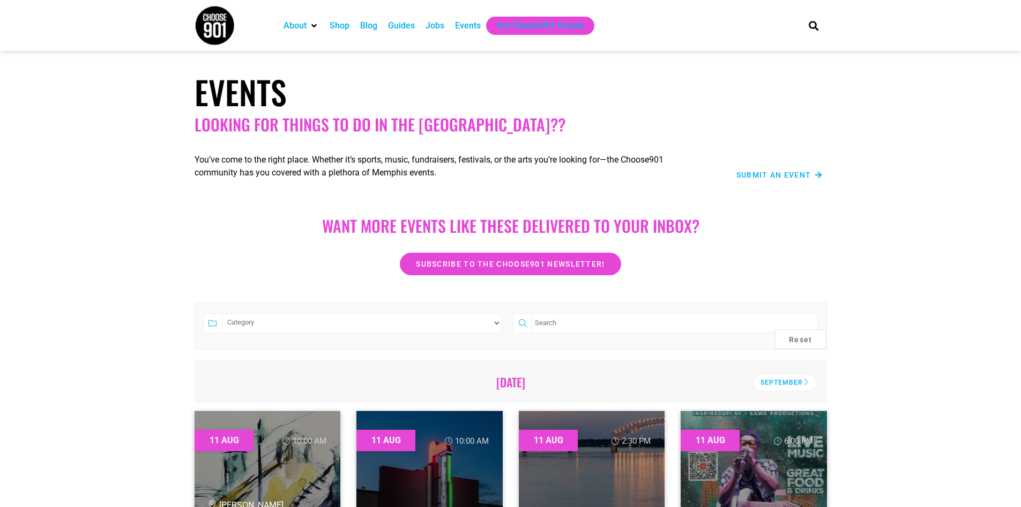
click at [438, 19] on div "Jobs" at bounding box center [435, 25] width 19 height 13
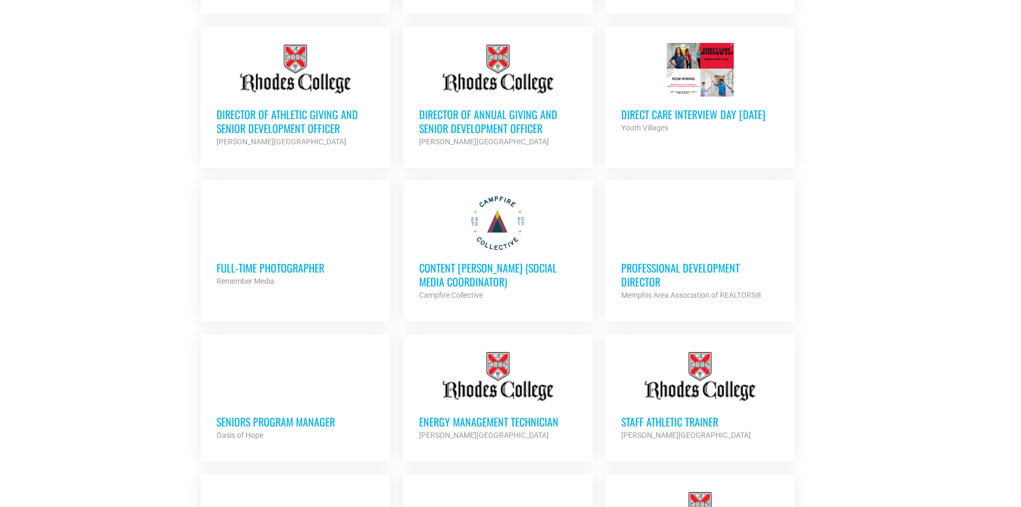
scroll to position [643, 0]
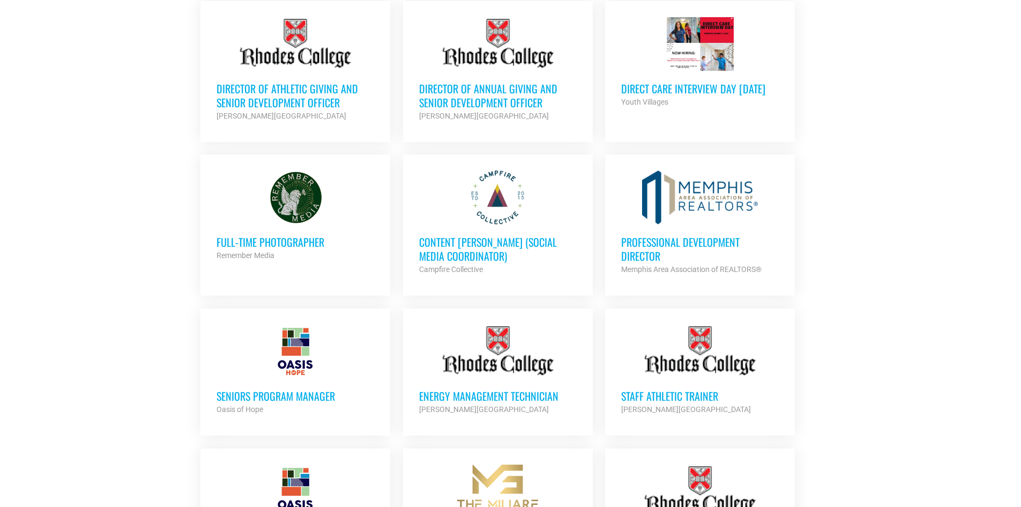
click at [483, 239] on h3 "Content Kindler (Social Media Coordinator)" at bounding box center [498, 249] width 158 height 28
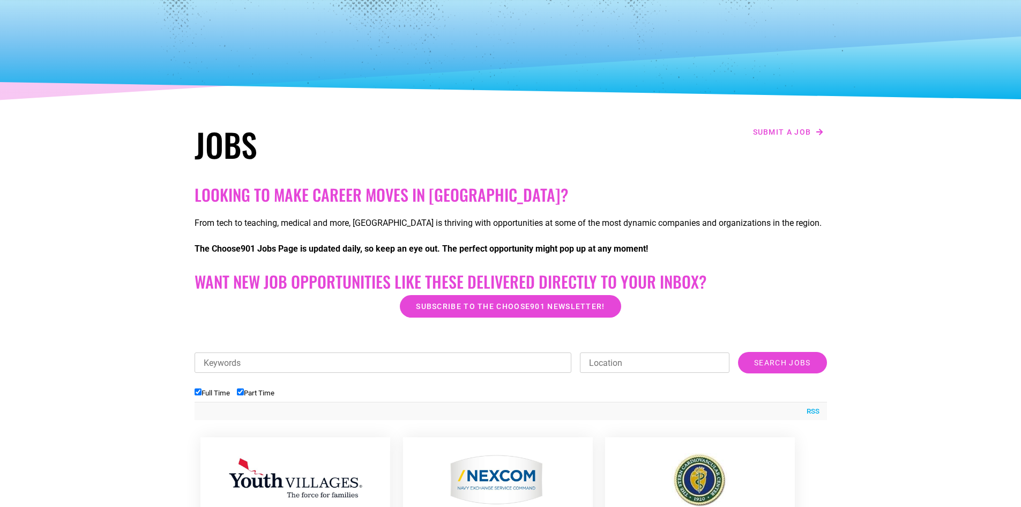
scroll to position [161, 0]
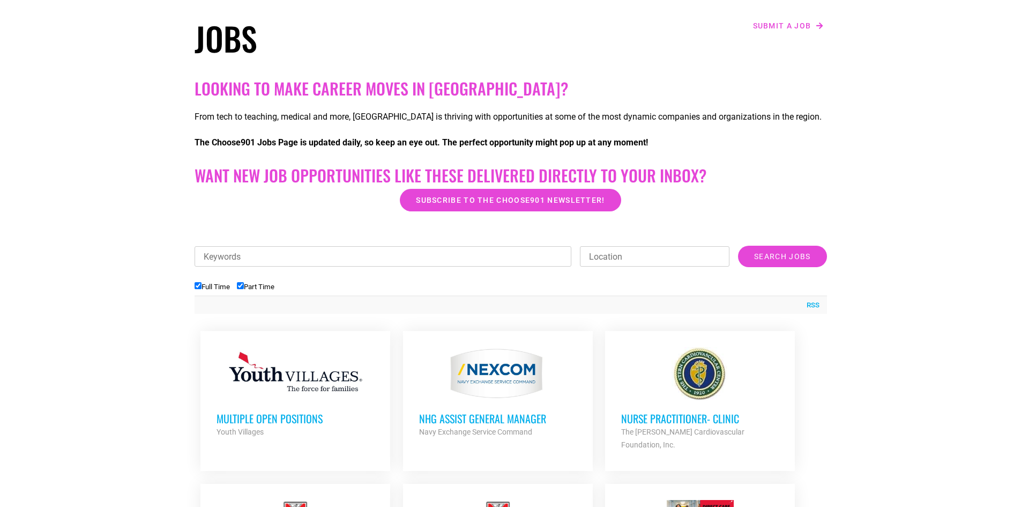
click at [242, 285] on input "Part Time" at bounding box center [240, 285] width 7 height 7
checkbox input "false"
click at [288, 166] on h2 "Want New Job Opportunities like these Delivered Directly to your Inbox?" at bounding box center [511, 175] width 633 height 19
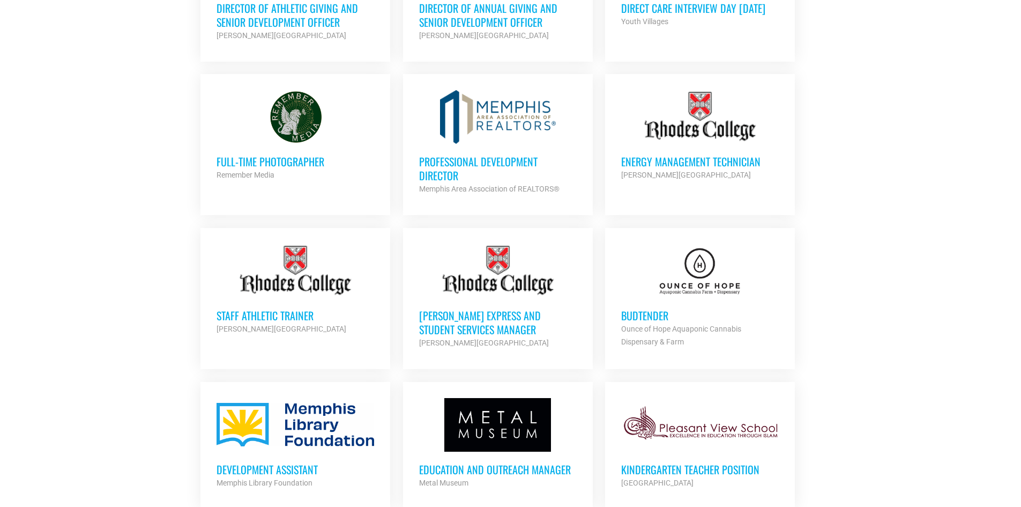
scroll to position [750, 0]
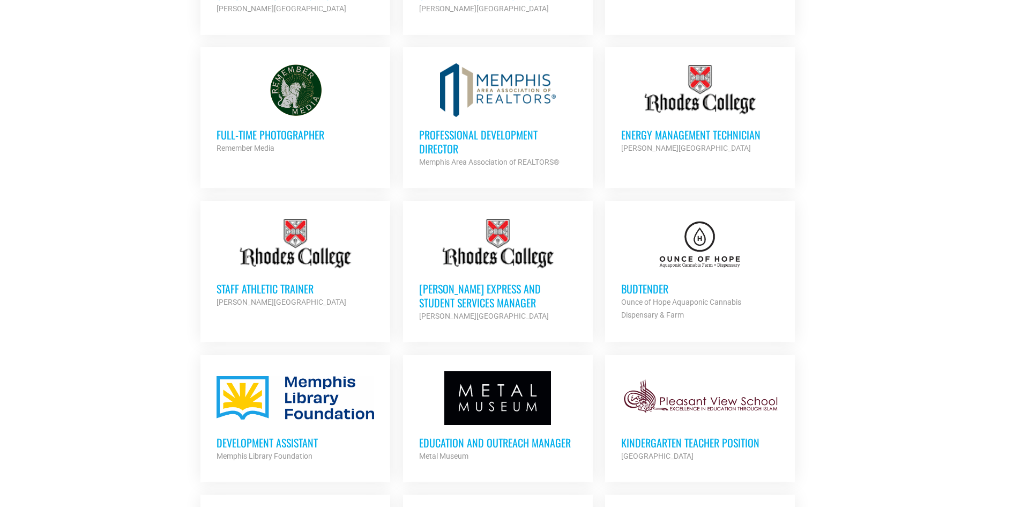
click at [280, 91] on div at bounding box center [296, 90] width 158 height 54
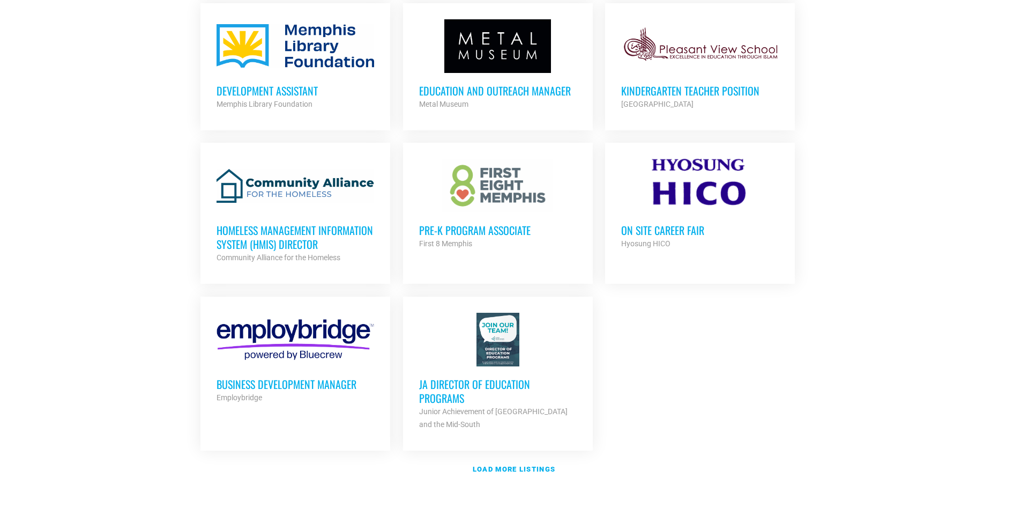
scroll to position [1126, 0]
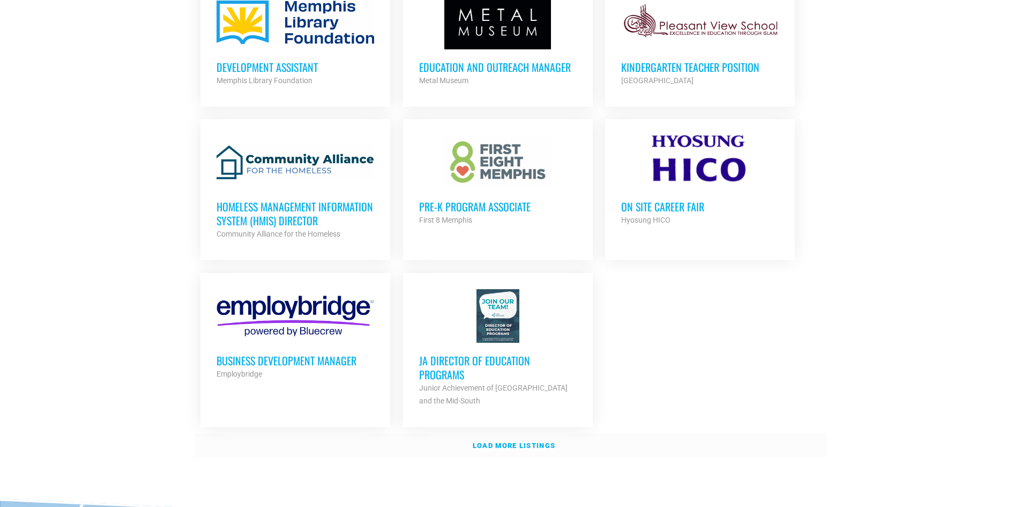
click at [518, 441] on strong "Load more listings" at bounding box center [514, 445] width 83 height 8
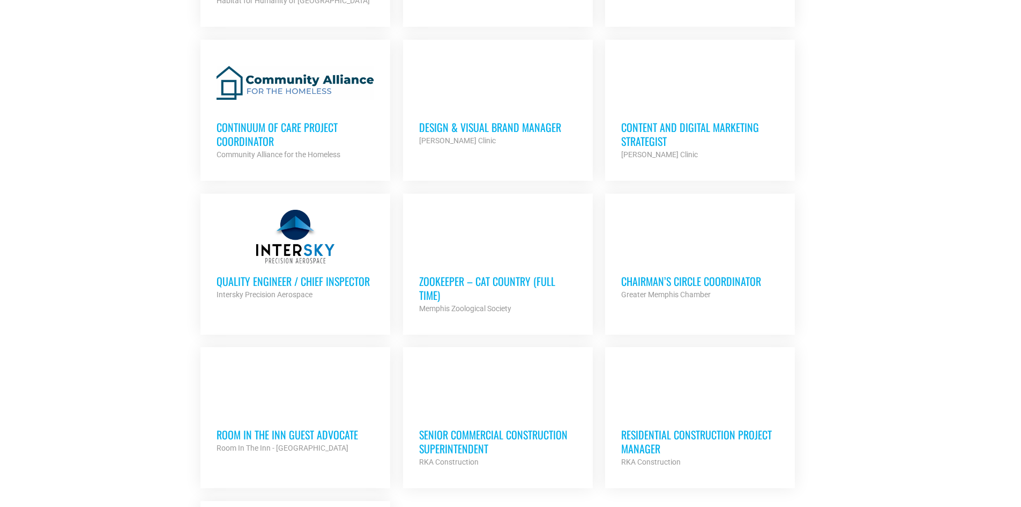
scroll to position [2037, 0]
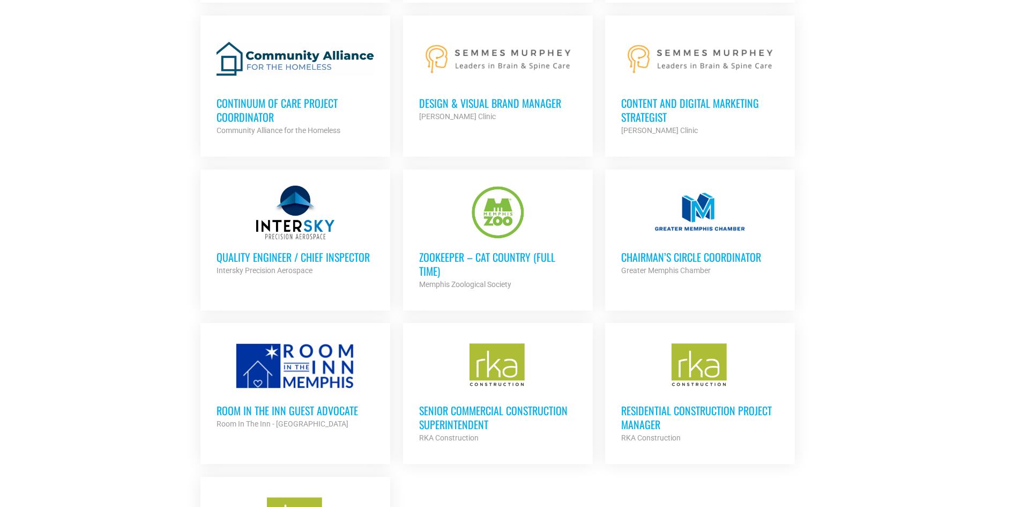
click at [293, 85] on div "Continuum of Care Project Coordinator Community Alliance for the Homeless Partn…" at bounding box center [296, 110] width 158 height 51
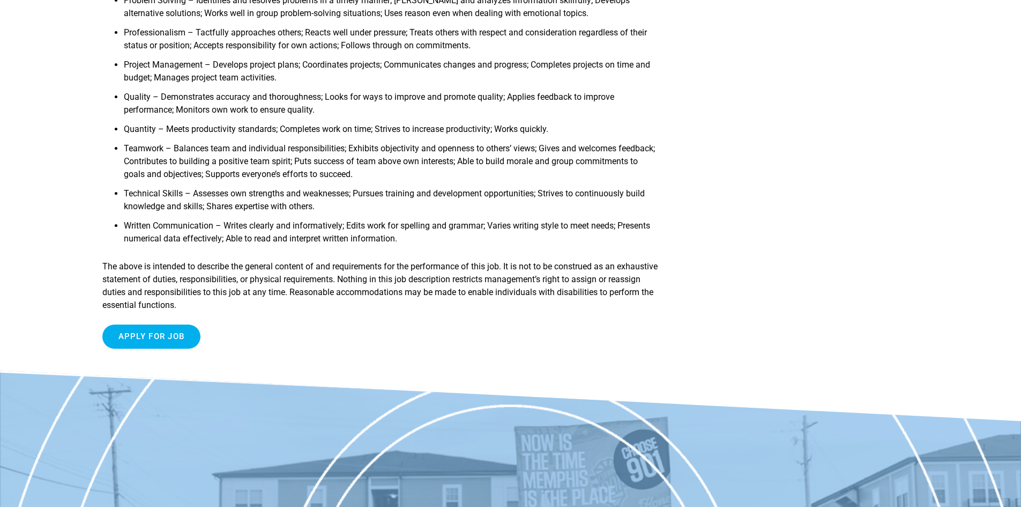
scroll to position [1340, 0]
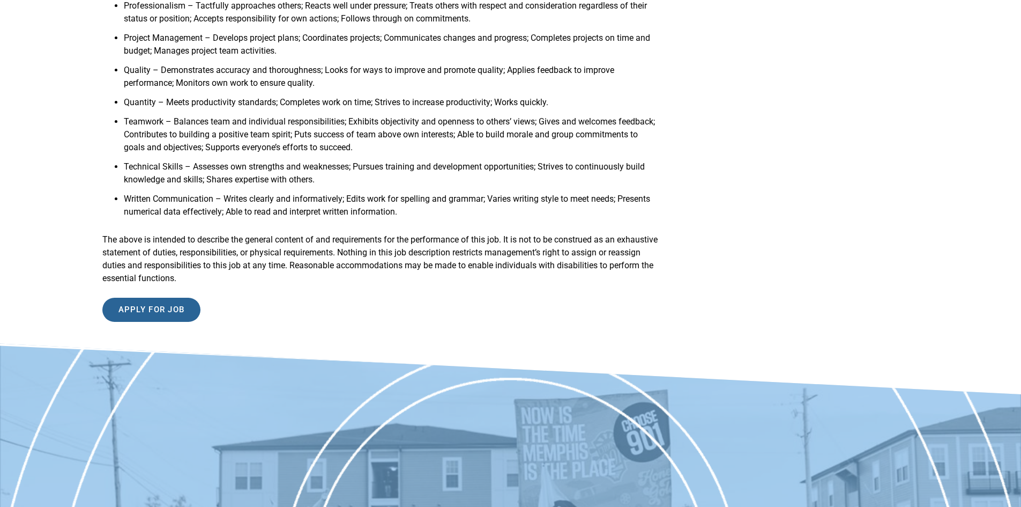
drag, startPoint x: 162, startPoint y: 315, endPoint x: 134, endPoint y: 318, distance: 28.6
click at [134, 318] on input "Apply for job" at bounding box center [151, 310] width 99 height 24
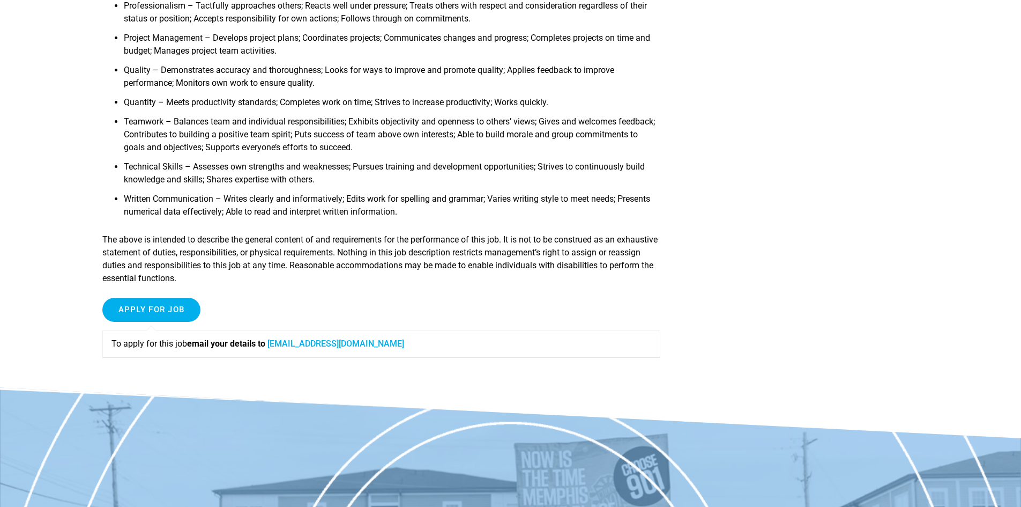
click at [270, 262] on p "The above is intended to describe the general content of and requirements for t…" at bounding box center [381, 258] width 559 height 51
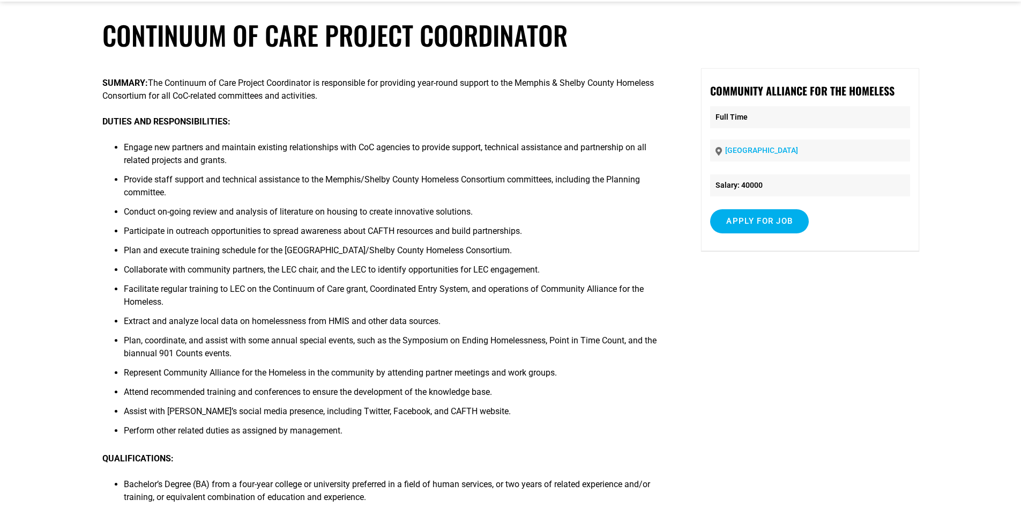
scroll to position [0, 0]
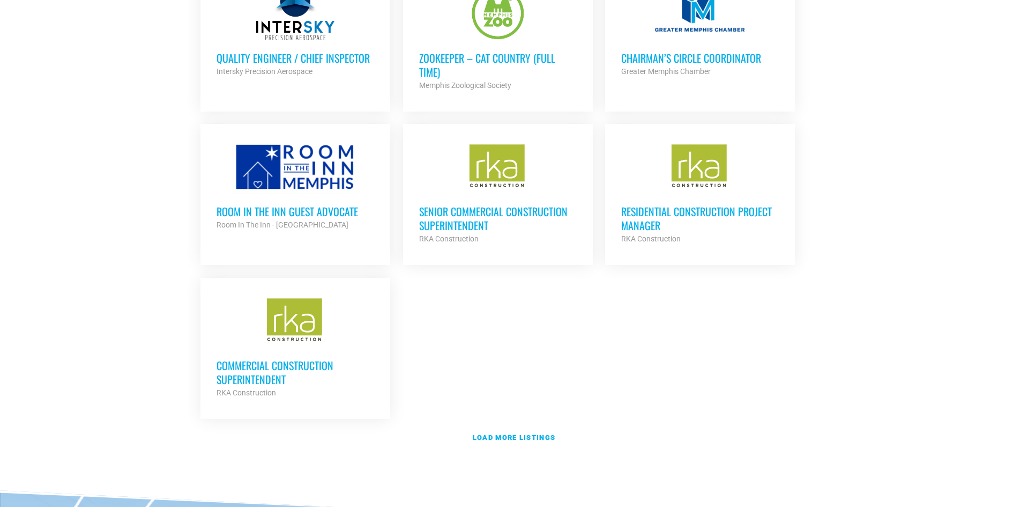
scroll to position [2251, 0]
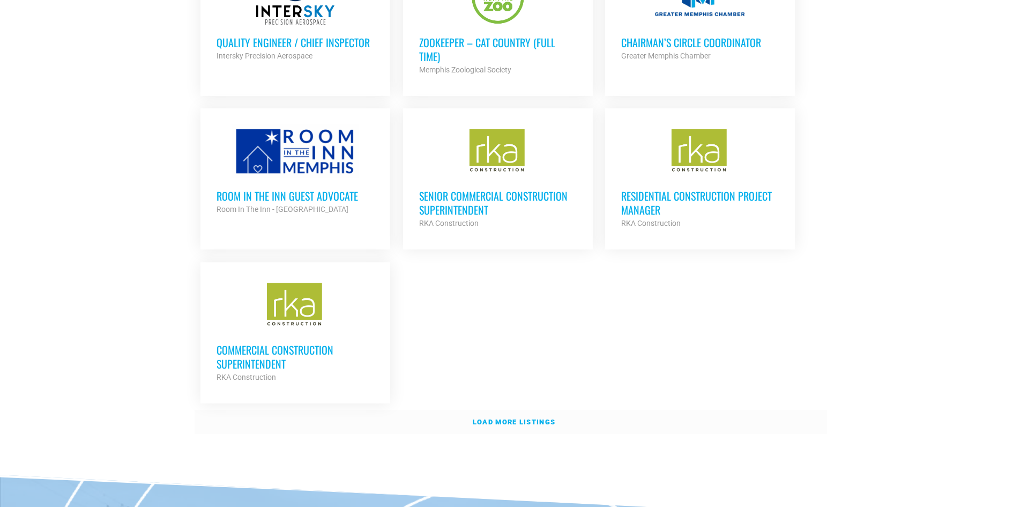
click at [509, 418] on strong "Load more listings" at bounding box center [514, 422] width 83 height 8
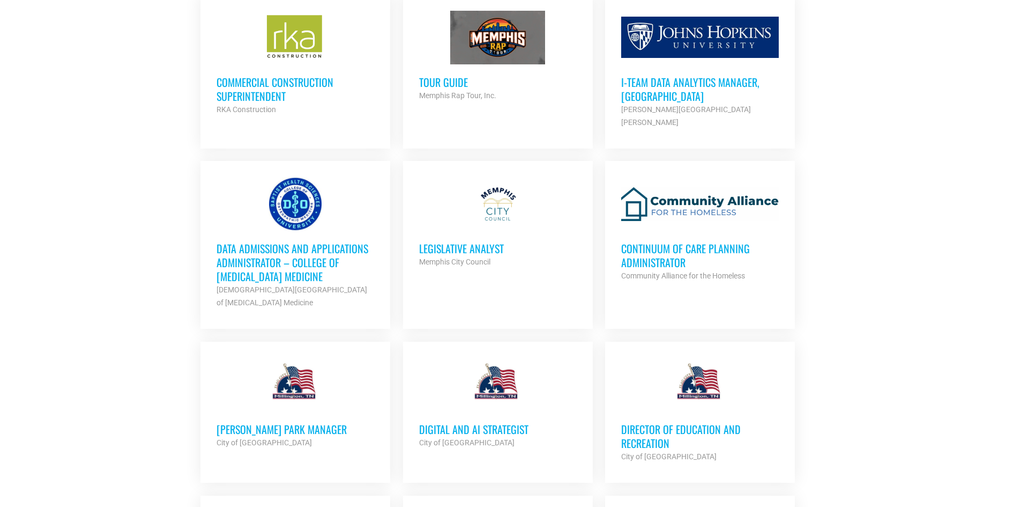
scroll to position [2519, 0]
click at [269, 241] on h3 "Data Admissions and Applications Administrator – College of Osteopathic Medicine" at bounding box center [296, 262] width 158 height 42
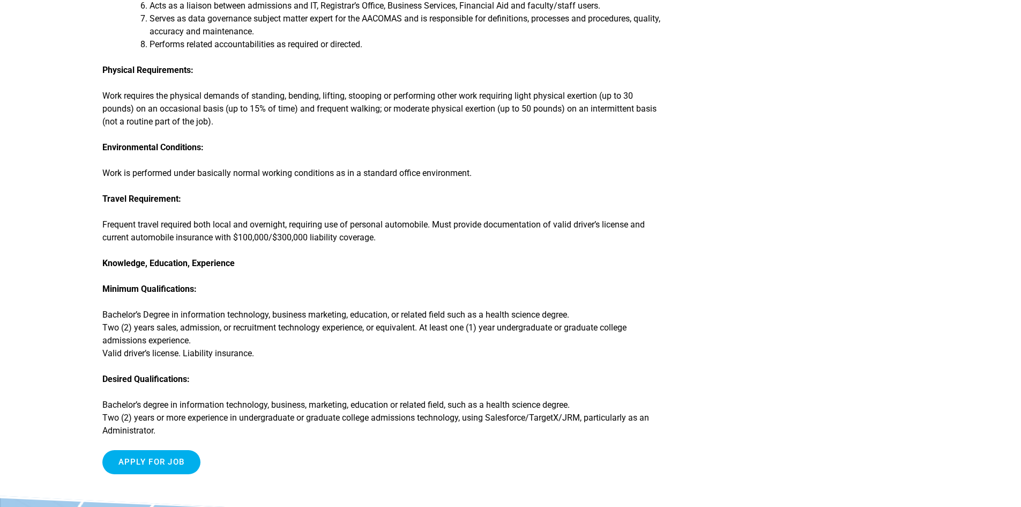
scroll to position [482, 0]
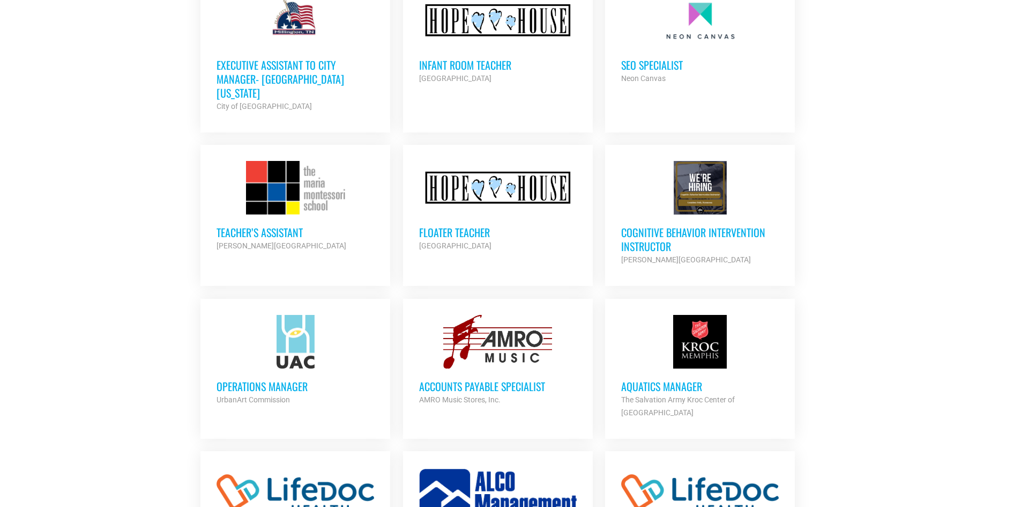
scroll to position [3055, 0]
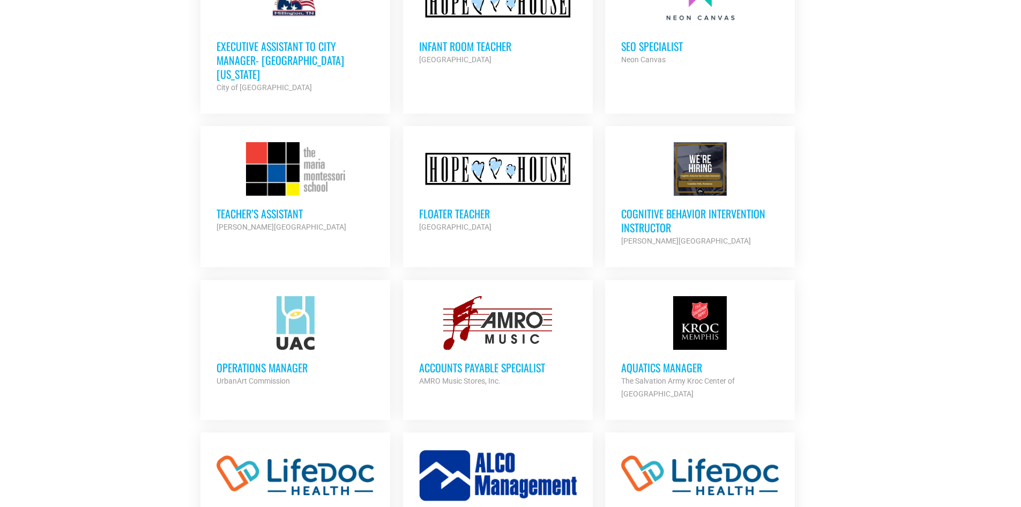
click at [272, 142] on div at bounding box center [296, 169] width 158 height 54
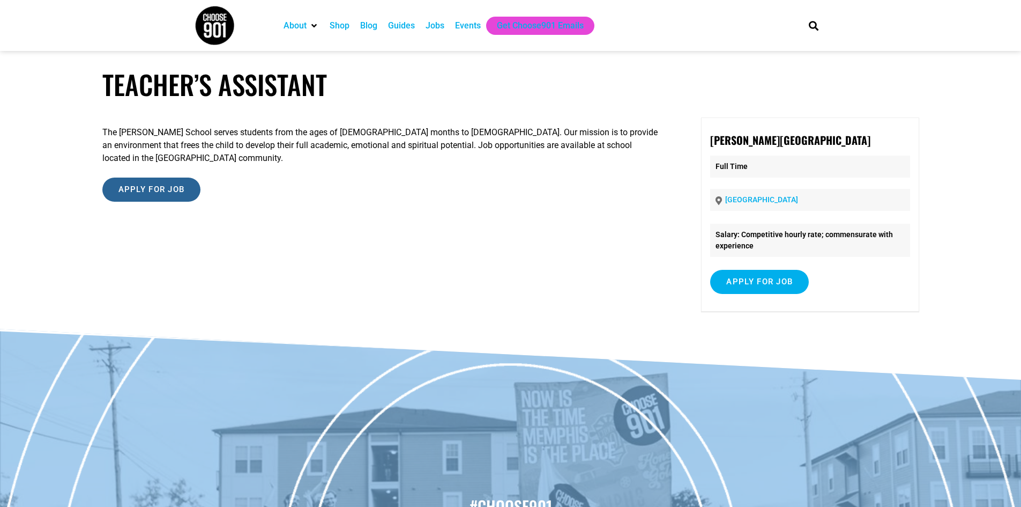
click at [183, 188] on input "Apply for job" at bounding box center [151, 189] width 99 height 24
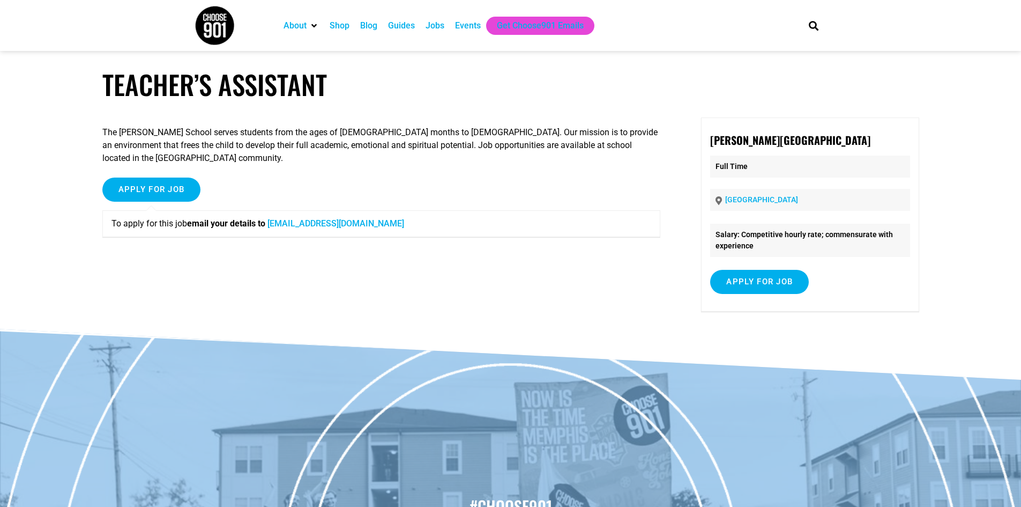
click at [257, 169] on div "The Maria Montessori School serves students from the ages of 18 months to 14 ye…" at bounding box center [381, 216] width 559 height 198
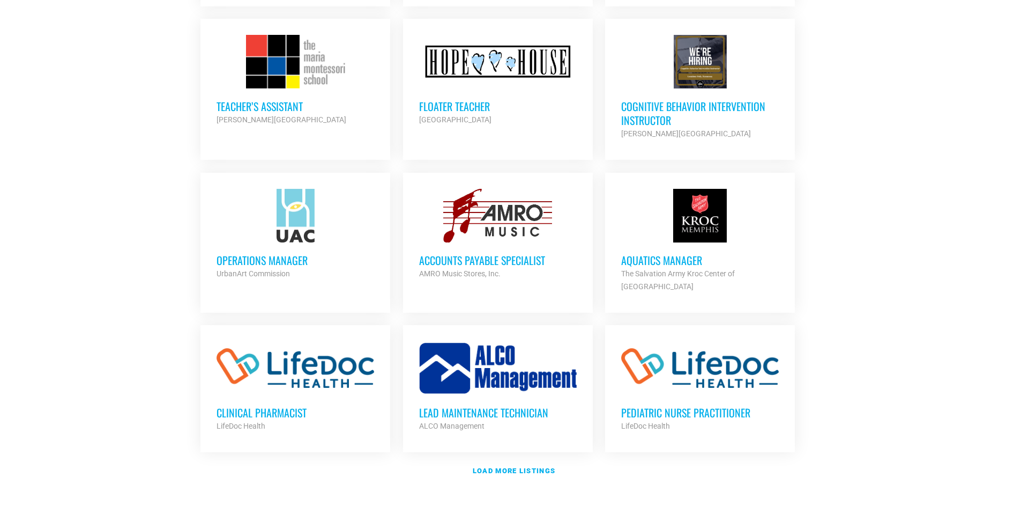
scroll to position [3109, 0]
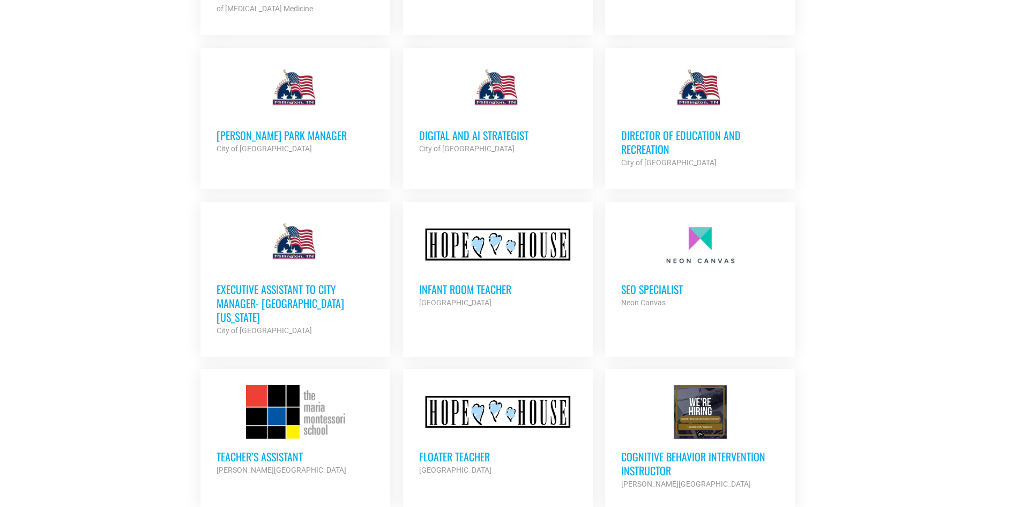
scroll to position [2734, 0]
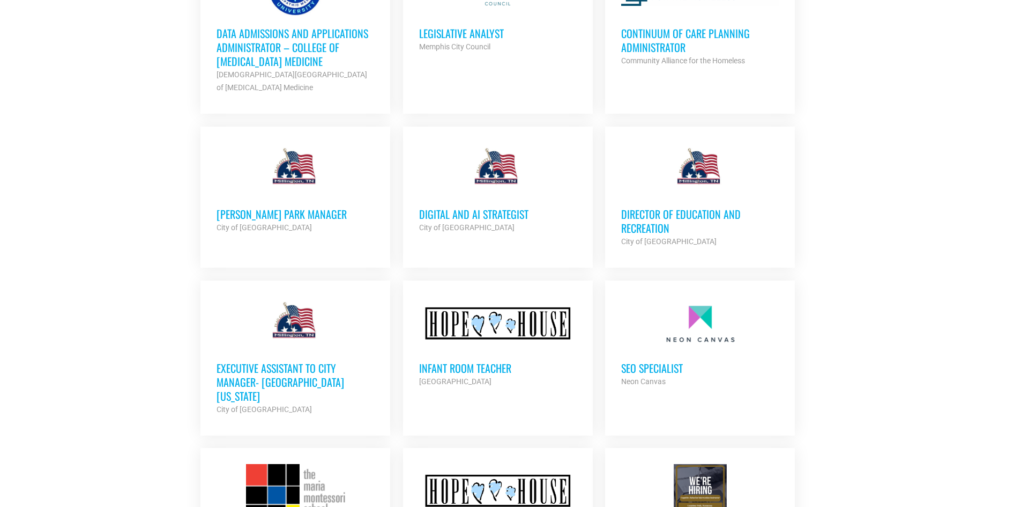
click at [708, 361] on h3 "SEO Specialist" at bounding box center [700, 368] width 158 height 14
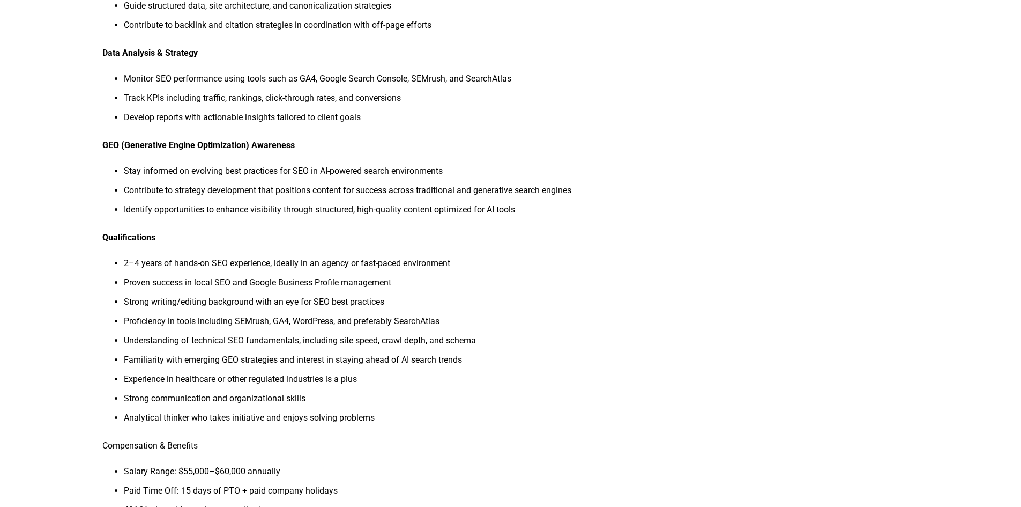
scroll to position [536, 0]
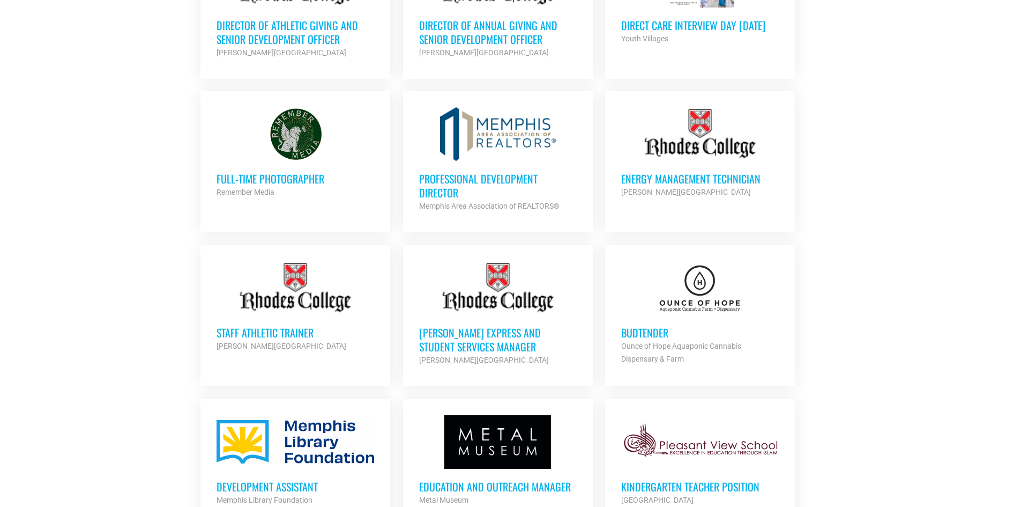
scroll to position [698, 0]
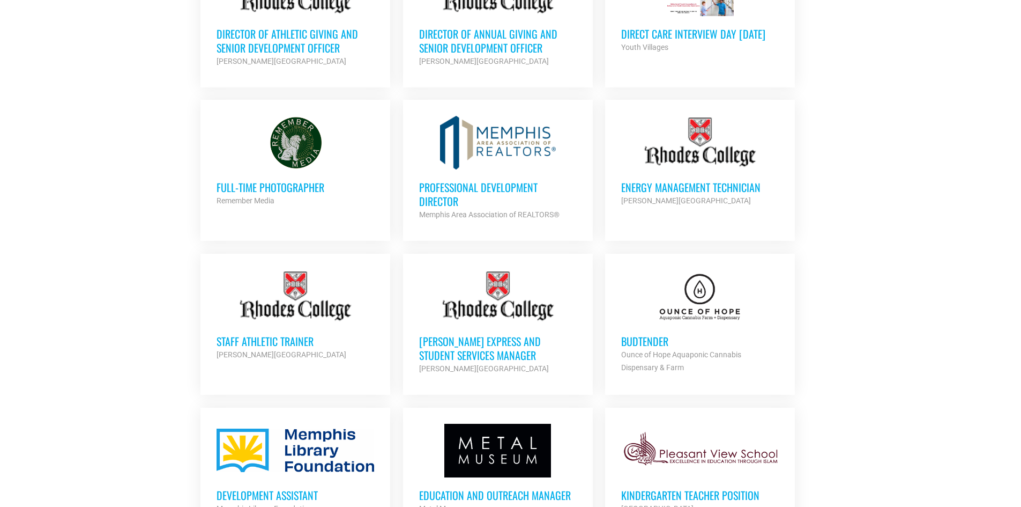
click at [642, 334] on h3 "Budtender" at bounding box center [700, 341] width 158 height 14
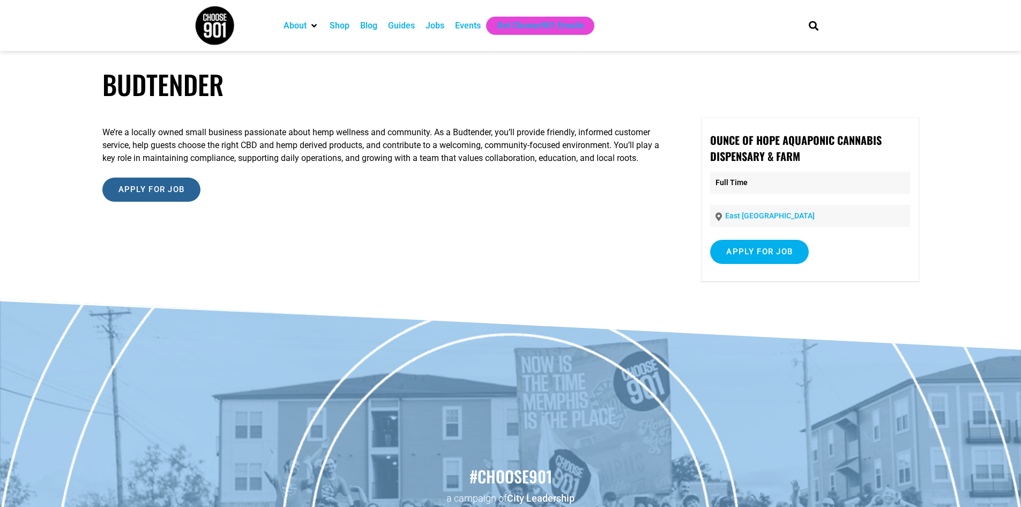
click at [159, 184] on input "Apply for job" at bounding box center [151, 189] width 99 height 24
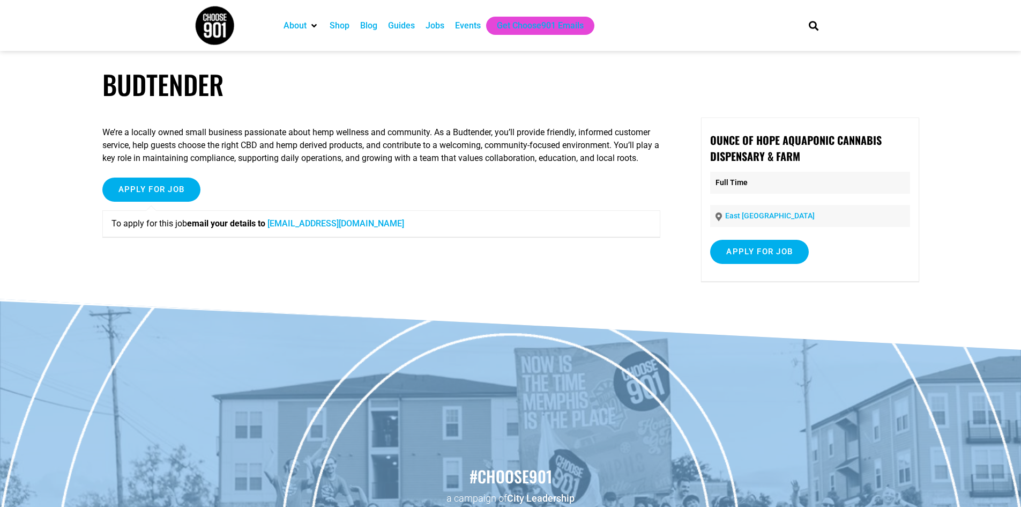
click at [377, 180] on div "Apply for job To apply for this job email your details to [EMAIL_ADDRESS][DOMAI…" at bounding box center [381, 211] width 559 height 68
